Goal: Find specific page/section: Find specific page/section

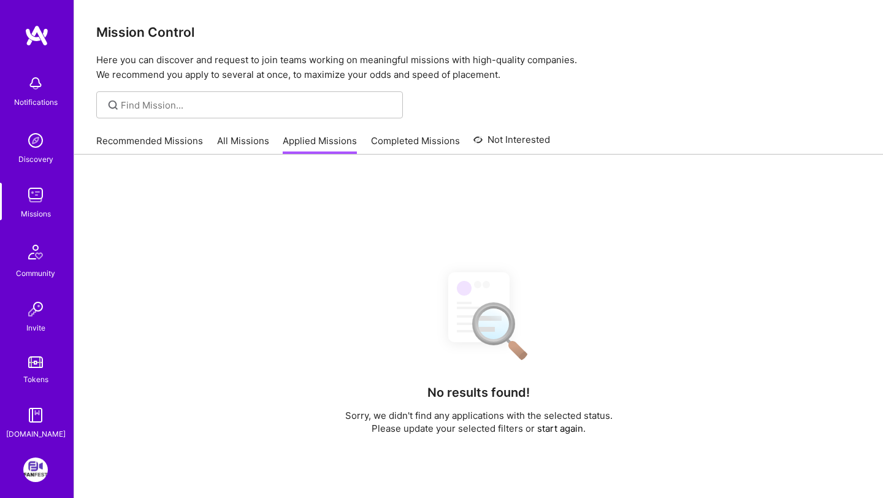
click at [180, 153] on link "Recommended Missions" at bounding box center [149, 144] width 107 height 20
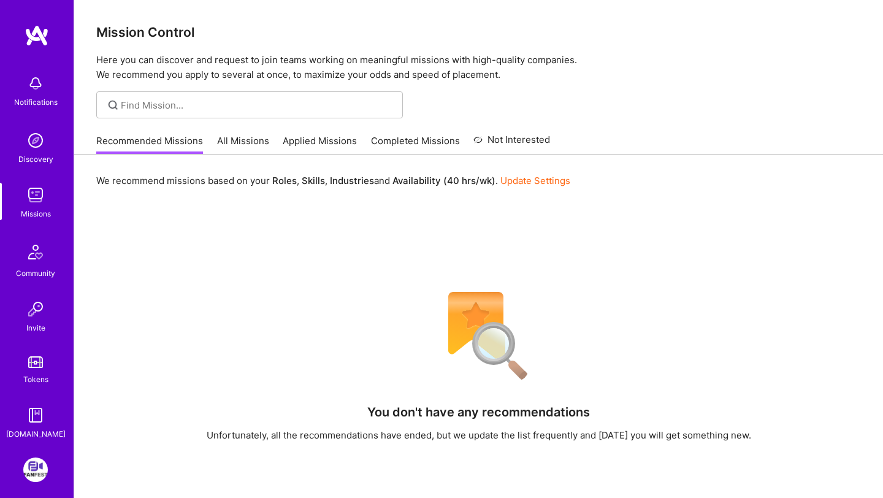
click at [243, 137] on link "All Missions" at bounding box center [243, 144] width 52 height 20
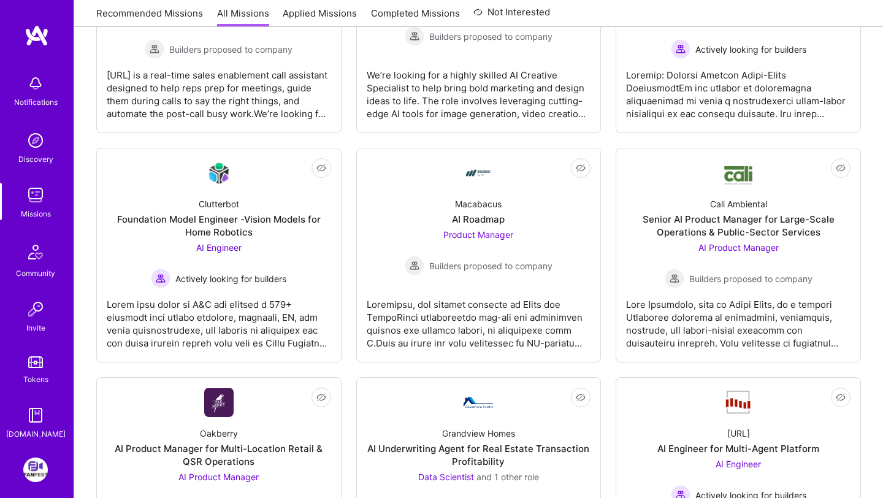
scroll to position [532, 0]
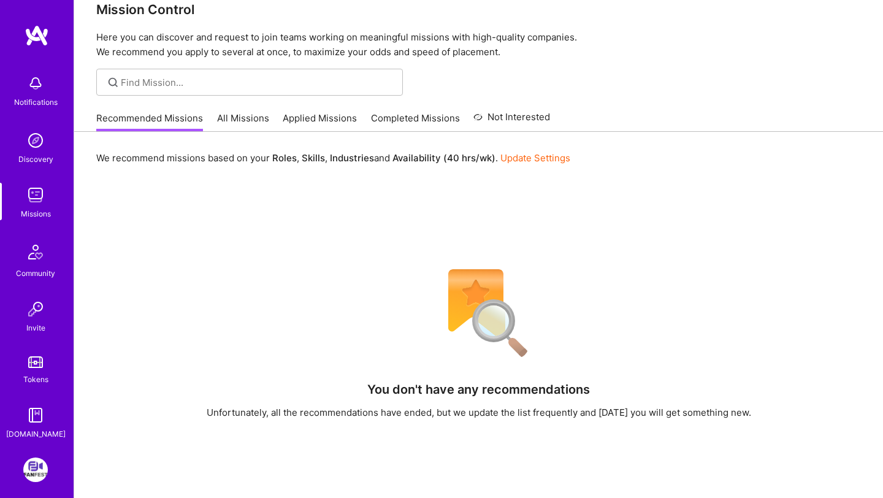
scroll to position [26, 0]
